Goal: Information Seeking & Learning: Find specific page/section

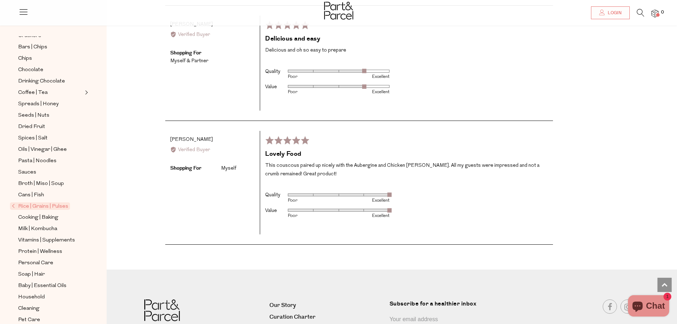
scroll to position [1250, 0]
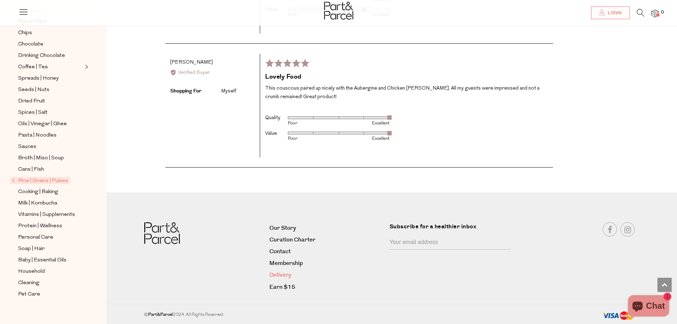
click at [272, 275] on link "Delivery" at bounding box center [326, 275] width 115 height 10
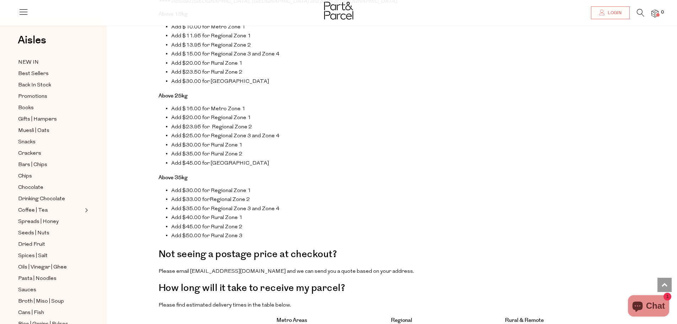
scroll to position [462, 0]
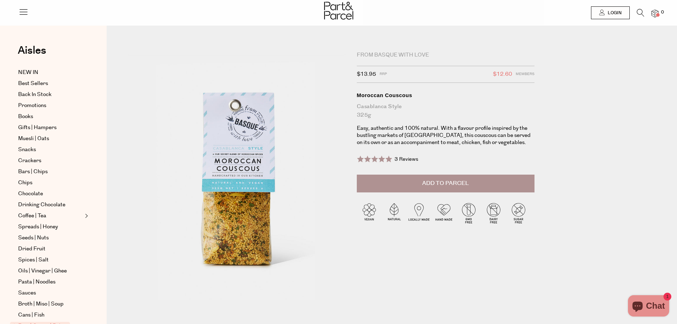
scroll to position [1232, 0]
